Goal: Register for event/course

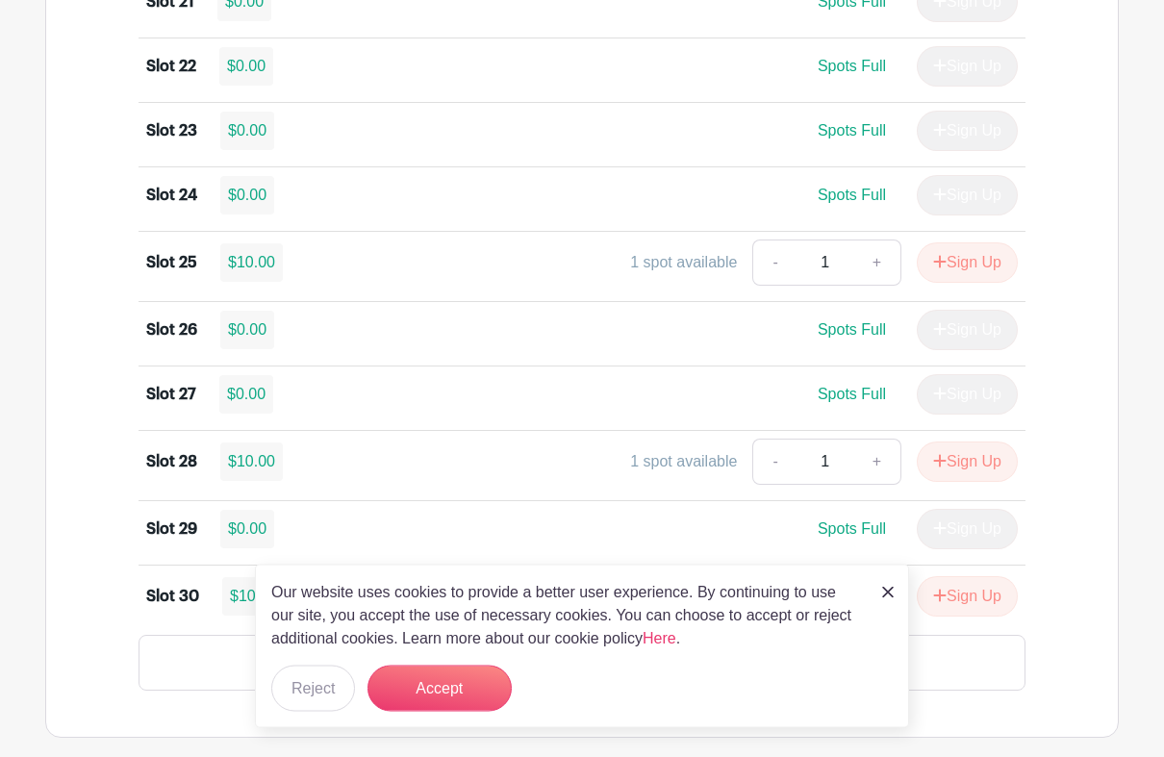
scroll to position [2950, 0]
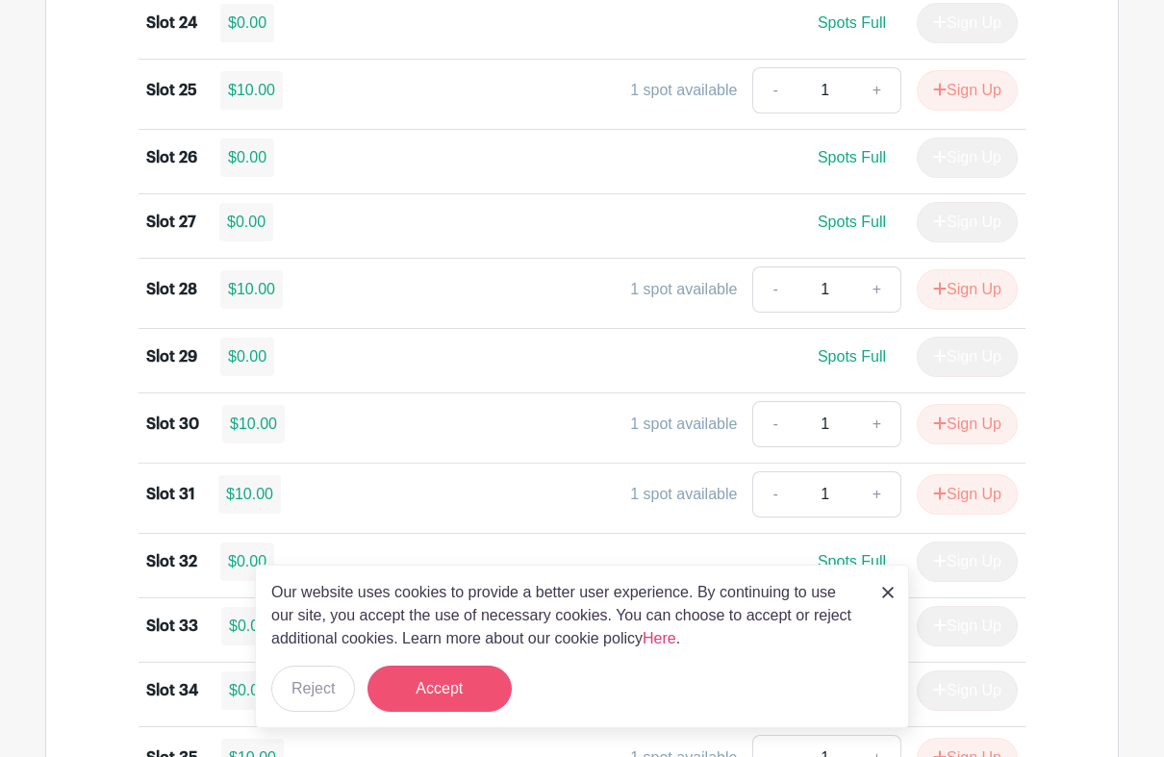
click at [465, 672] on button "Accept" at bounding box center [440, 689] width 144 height 46
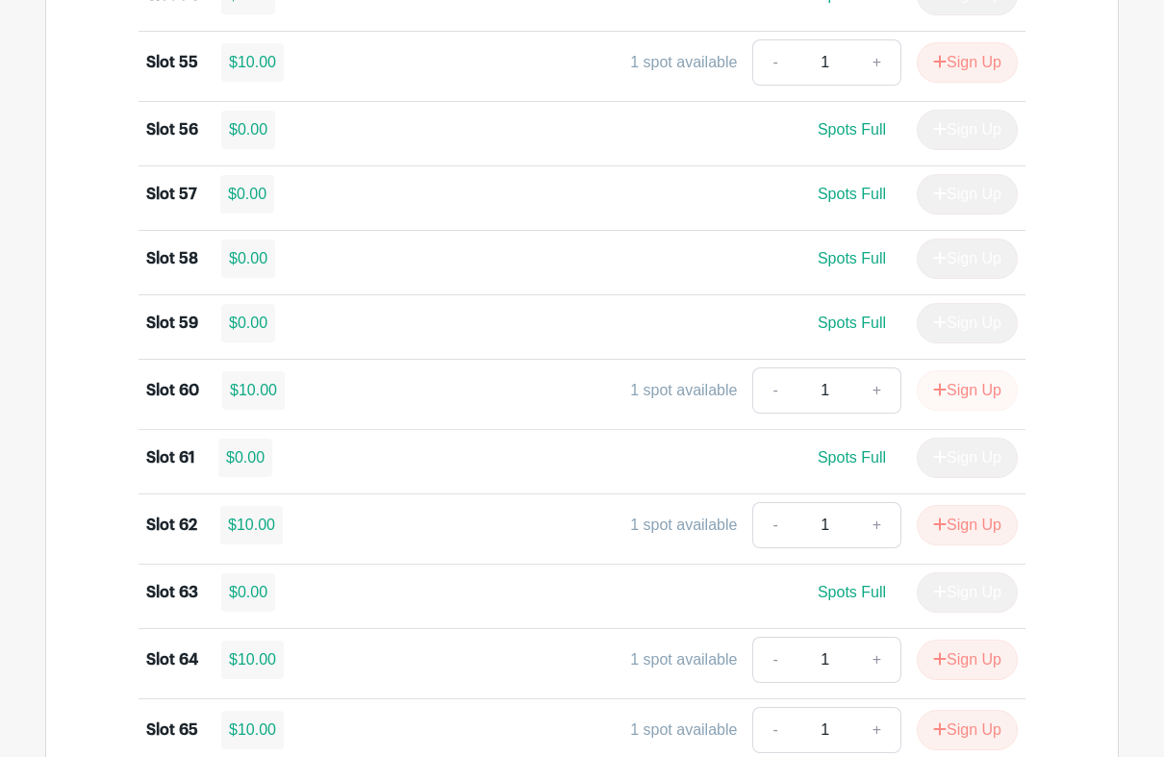
click at [979, 412] on button "Sign Up" at bounding box center [967, 391] width 101 height 40
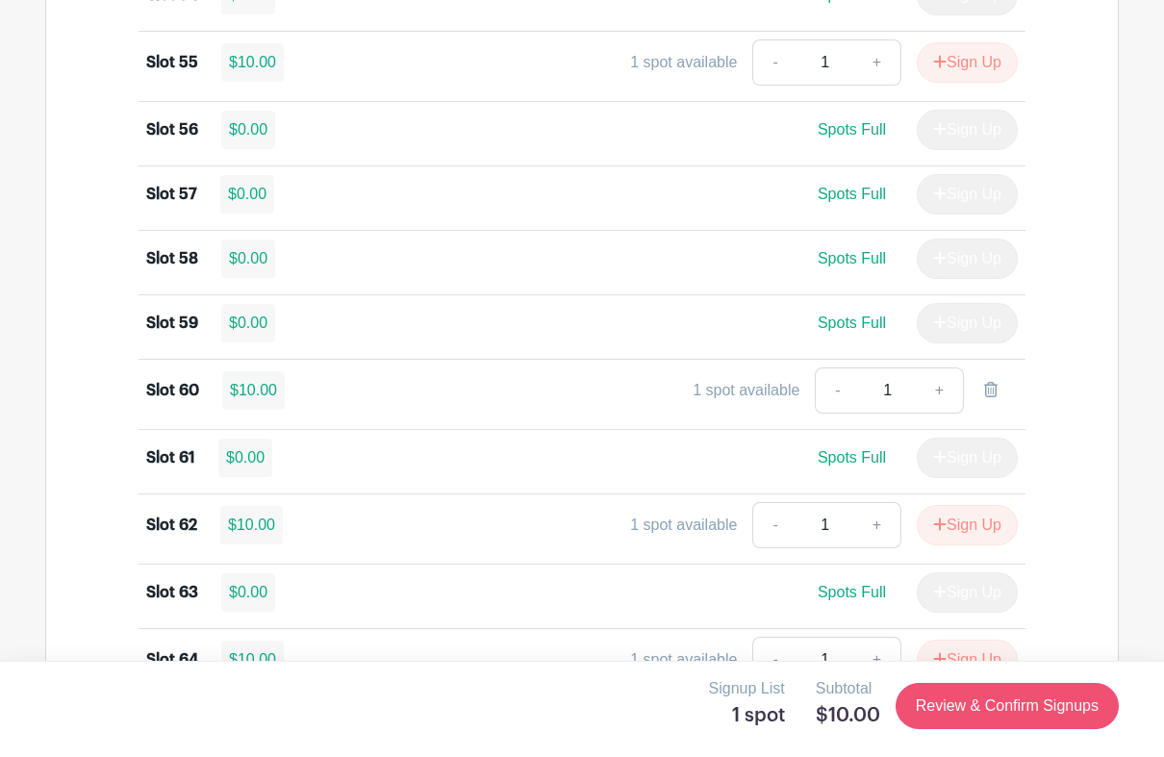
click at [1035, 672] on link "Review & Confirm Signups" at bounding box center [1007, 706] width 223 height 46
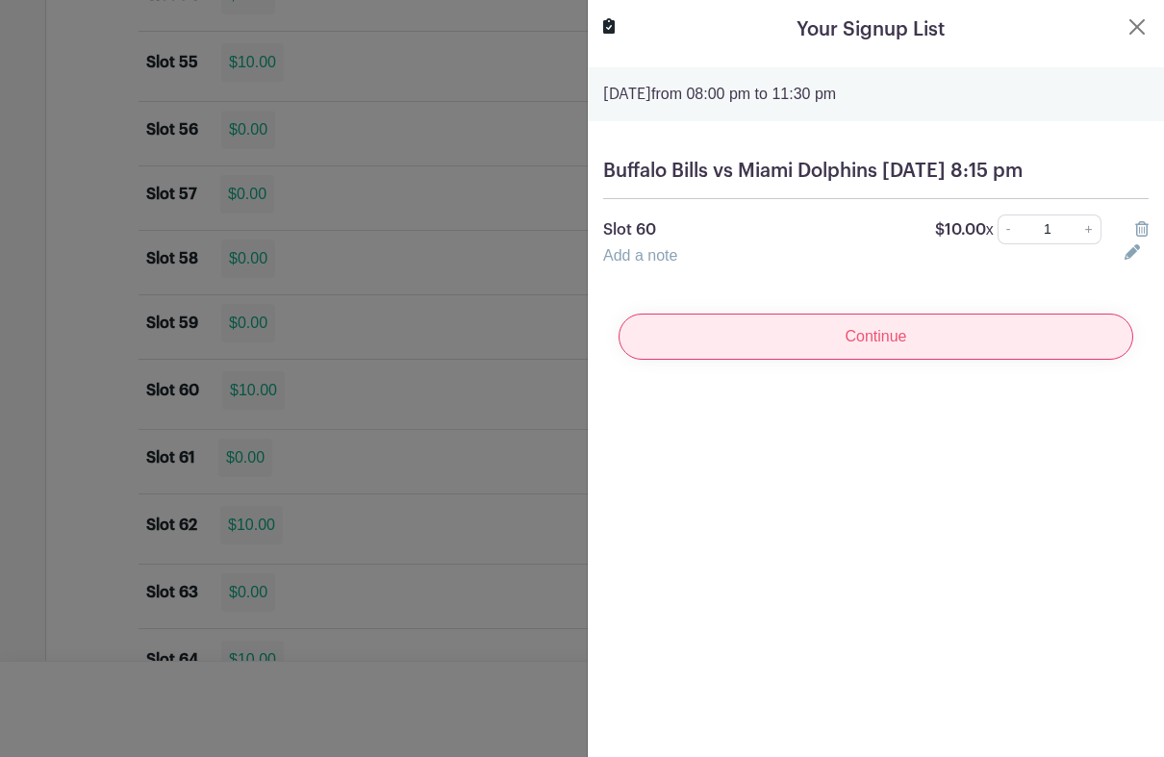
click at [983, 358] on input "Continue" at bounding box center [876, 337] width 515 height 46
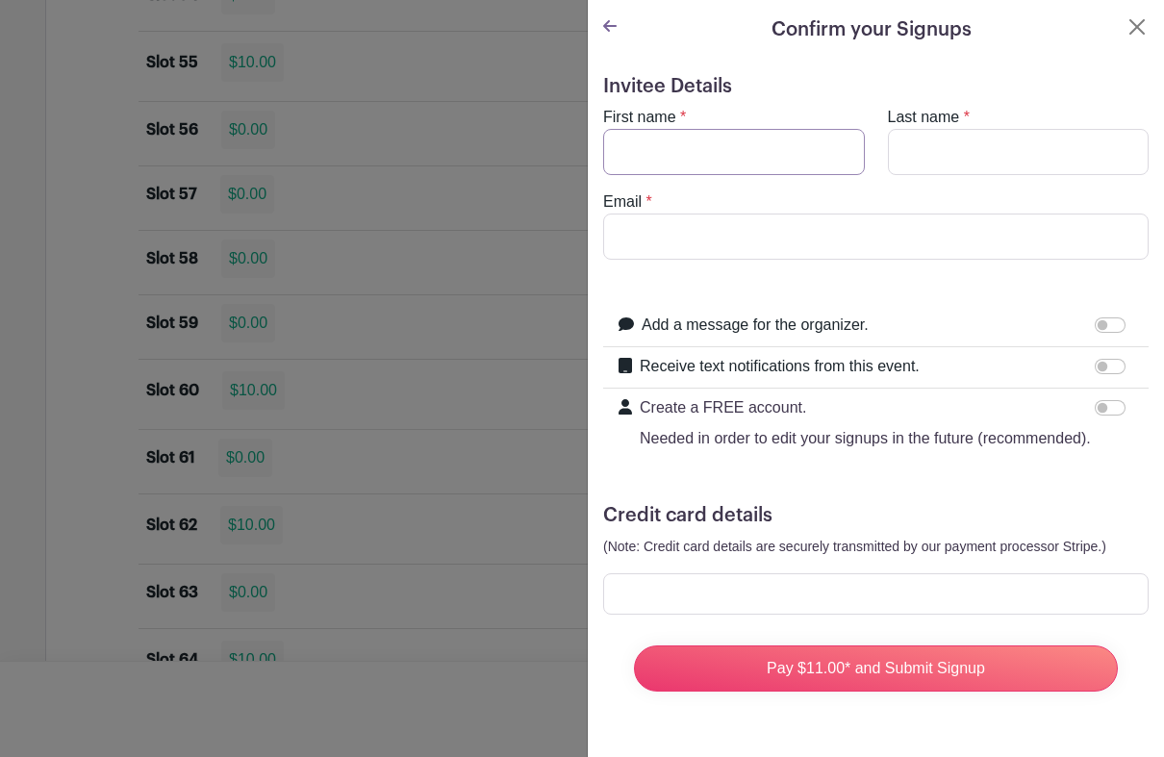
click at [784, 152] on input "First name" at bounding box center [734, 152] width 262 height 46
click at [800, 138] on input "First name" at bounding box center [734, 152] width 262 height 46
click at [758, 142] on input "First name" at bounding box center [734, 152] width 262 height 46
type input "W"
type input "[PERSON_NAME]"
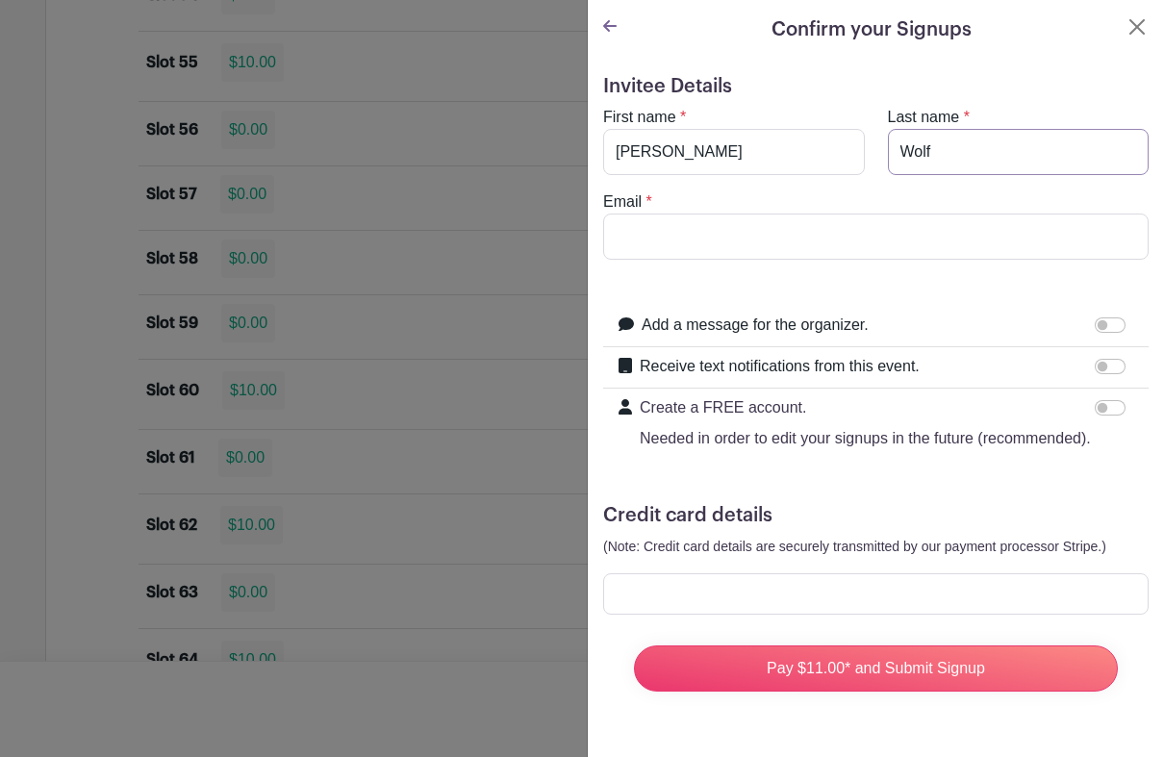
type input "Wolf"
type input "[EMAIL_ADDRESS][DOMAIN_NAME]"
click at [52, 672] on div at bounding box center [582, 378] width 1164 height 757
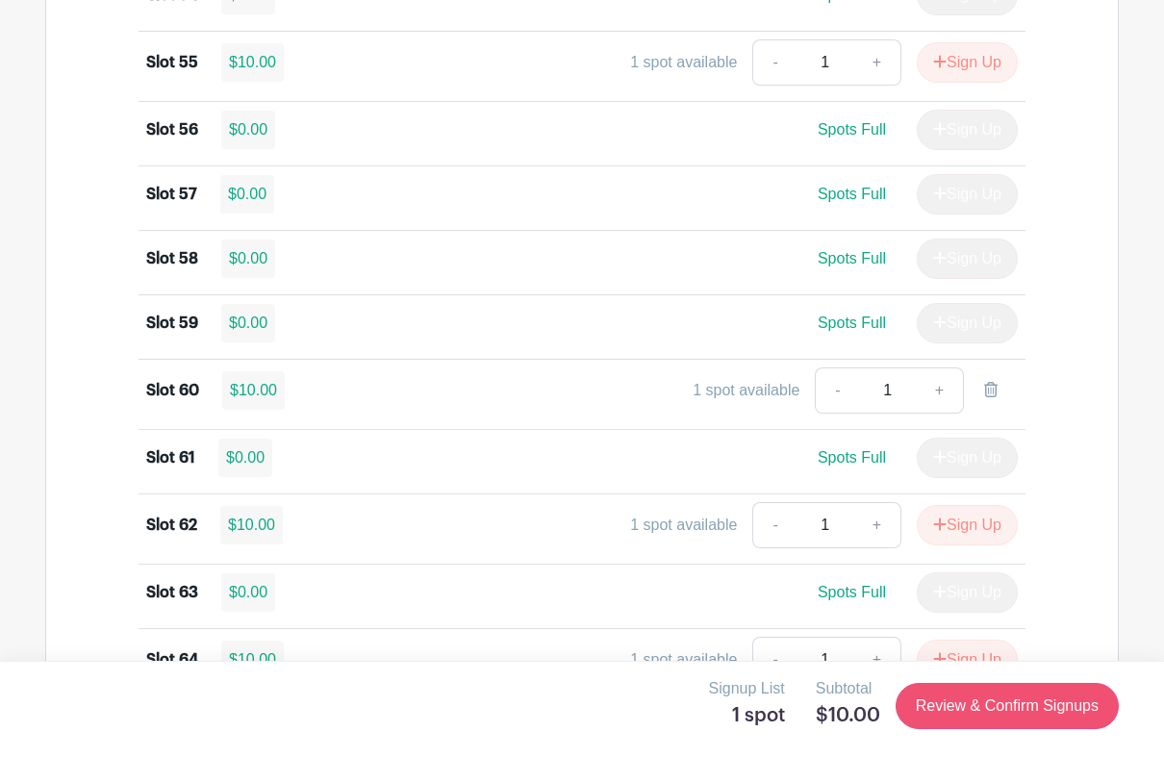
click at [1016, 672] on link "Review & Confirm Signups" at bounding box center [1007, 706] width 223 height 46
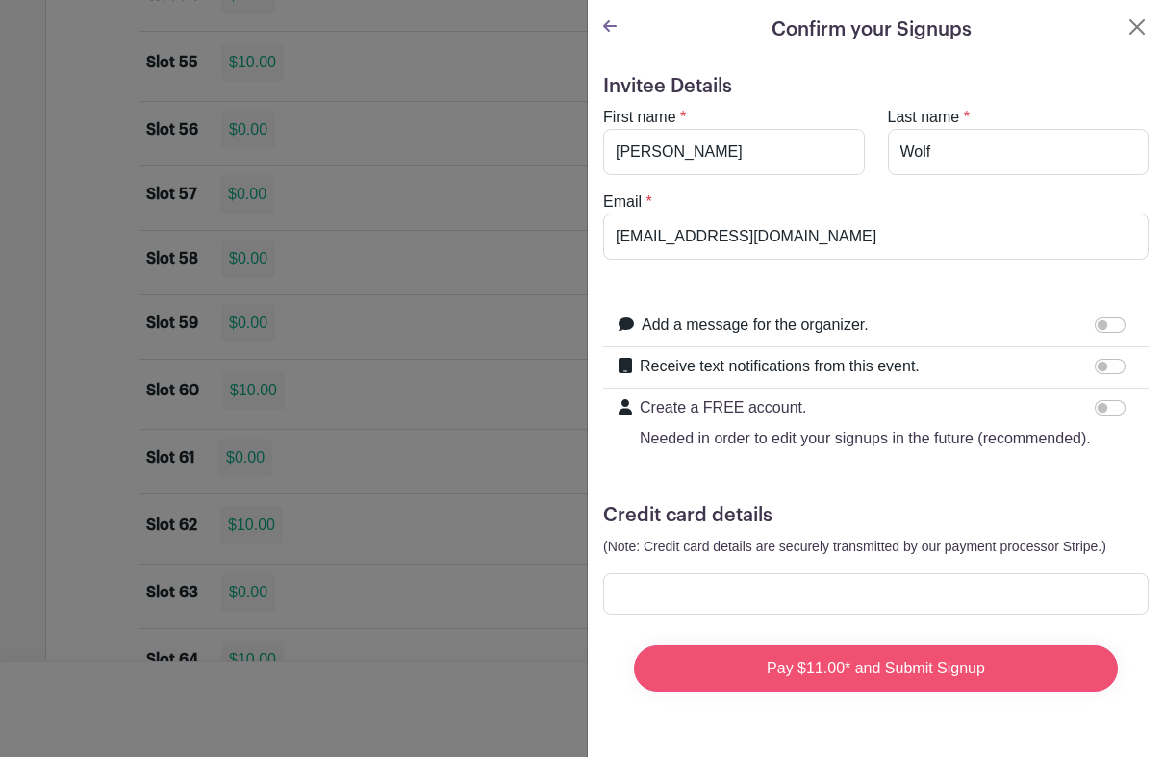
click at [921, 671] on input "Pay $11.00* and Submit Signup" at bounding box center [876, 669] width 484 height 46
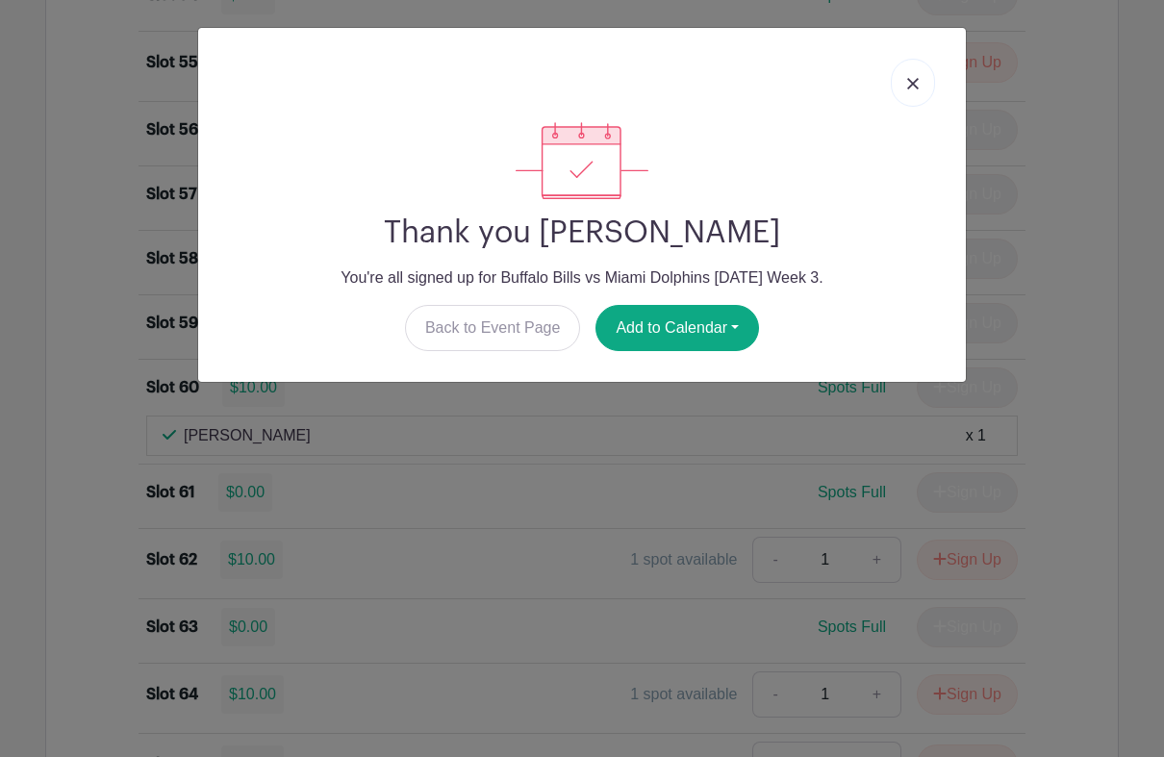
click at [925, 74] on link at bounding box center [913, 83] width 44 height 48
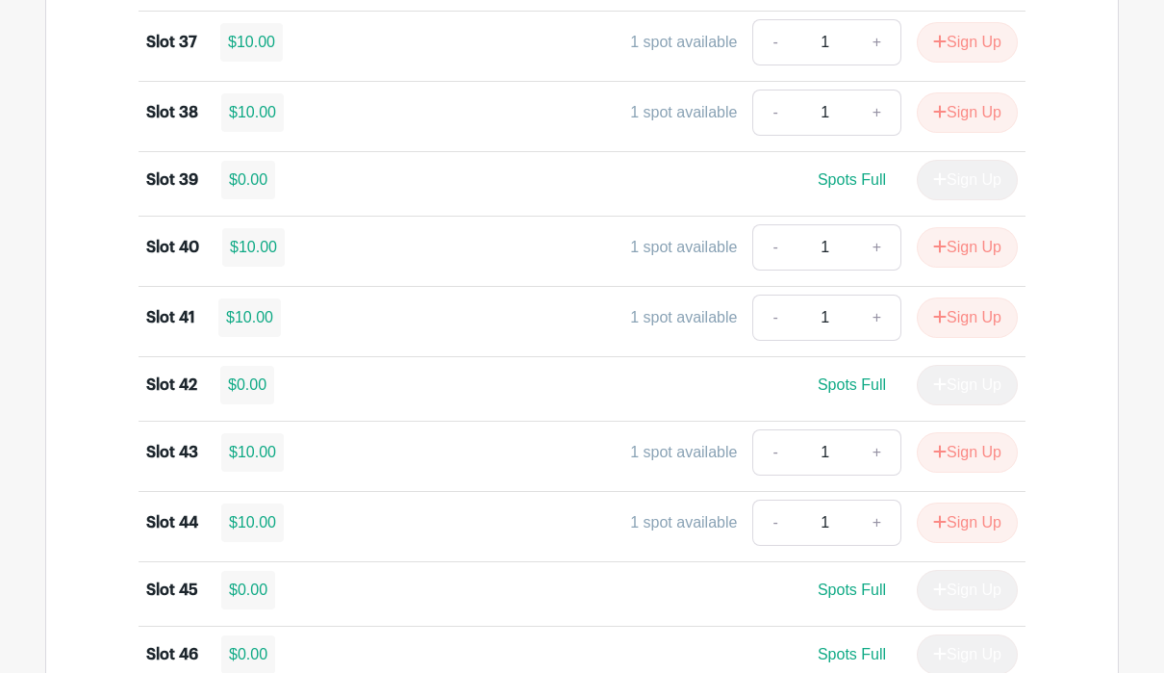
scroll to position [3763, 0]
